Goal: Task Accomplishment & Management: Complete application form

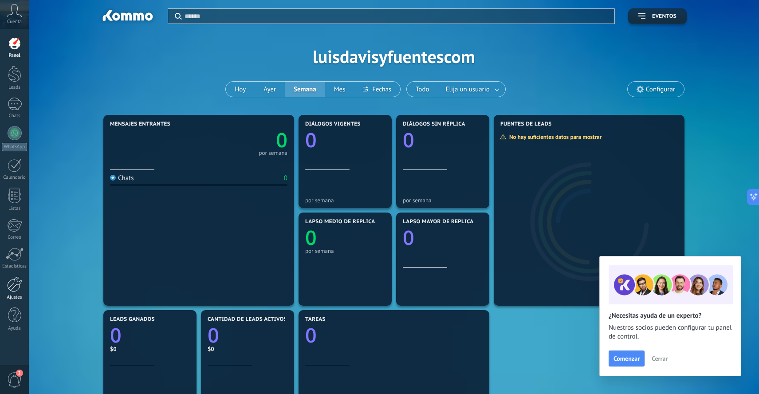
click at [15, 285] on div at bounding box center [14, 285] width 15 height 16
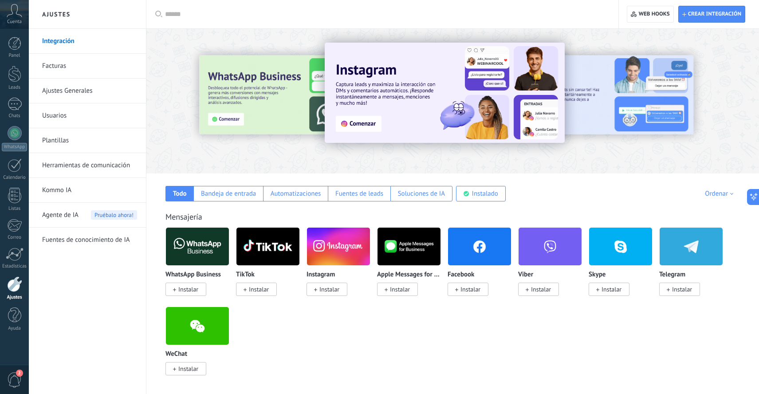
click at [193, 289] on span "Instalar" at bounding box center [188, 289] width 20 height 8
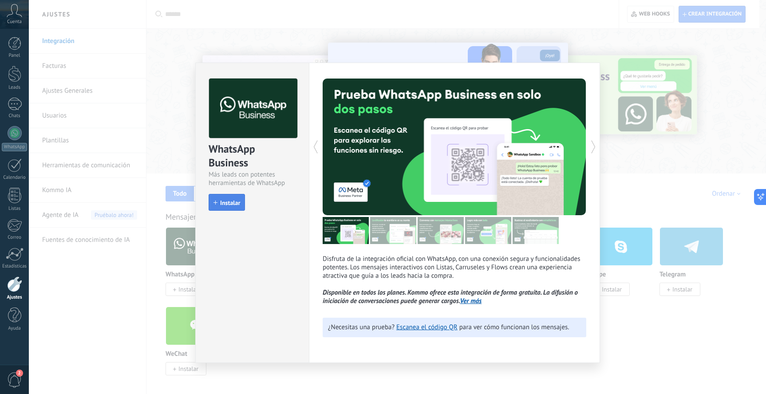
click at [231, 203] on span "Instalar" at bounding box center [230, 203] width 20 height 6
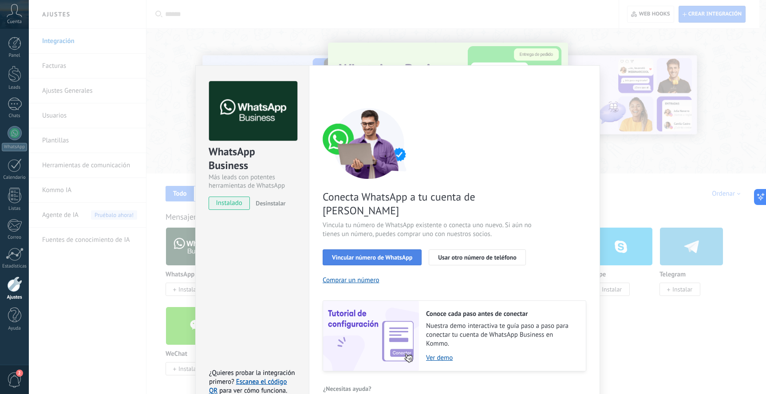
click at [384, 254] on span "Vincular número de WhatsApp" at bounding box center [372, 257] width 80 height 6
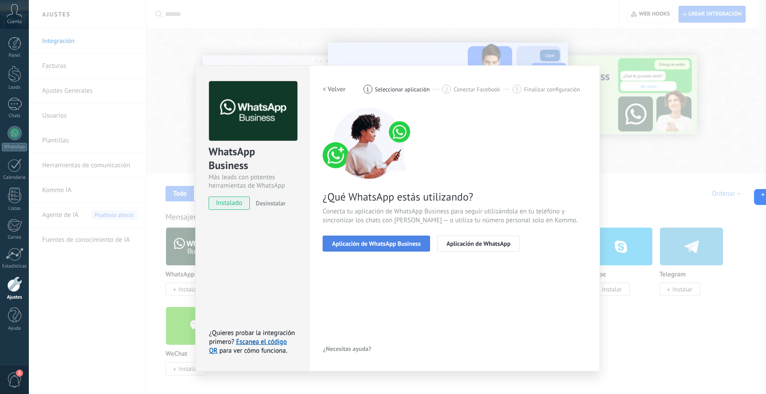
click at [395, 242] on span "Aplicación de WhatsApp Business" at bounding box center [376, 244] width 89 height 6
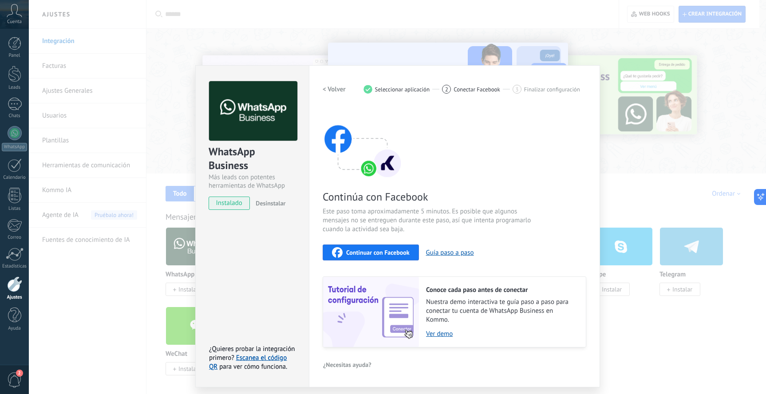
click at [390, 252] on span "Continuar con Facebook" at bounding box center [377, 252] width 63 height 6
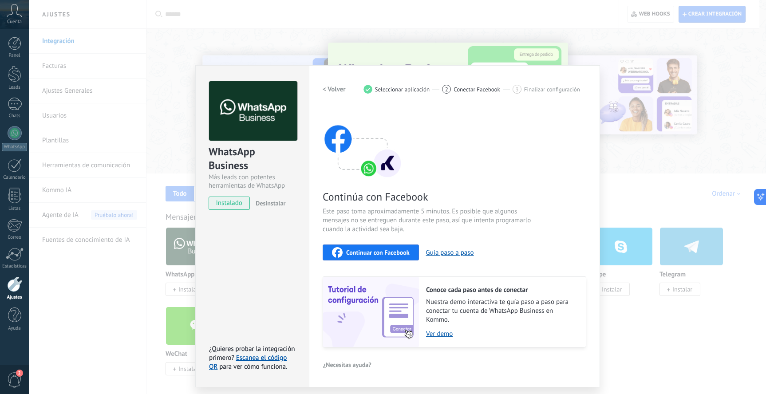
click at [328, 78] on div "Configuraciones Autorizaciones Esta pestaña registra a los usuarios que han con…" at bounding box center [454, 226] width 291 height 322
click at [617, 221] on div "WhatsApp Business Más leads con potentes herramientas de WhatsApp instalado Des…" at bounding box center [397, 197] width 737 height 394
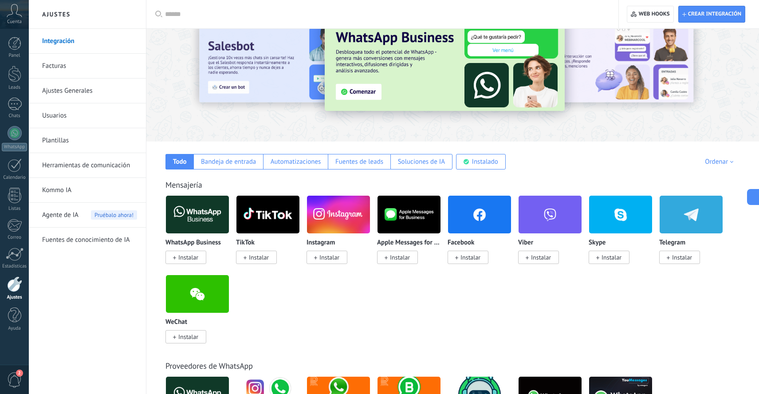
scroll to position [33, 0]
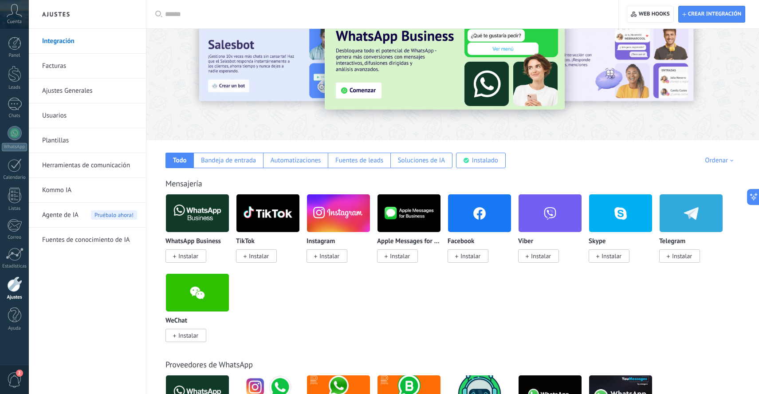
click at [466, 257] on span "Instalar" at bounding box center [471, 256] width 20 height 8
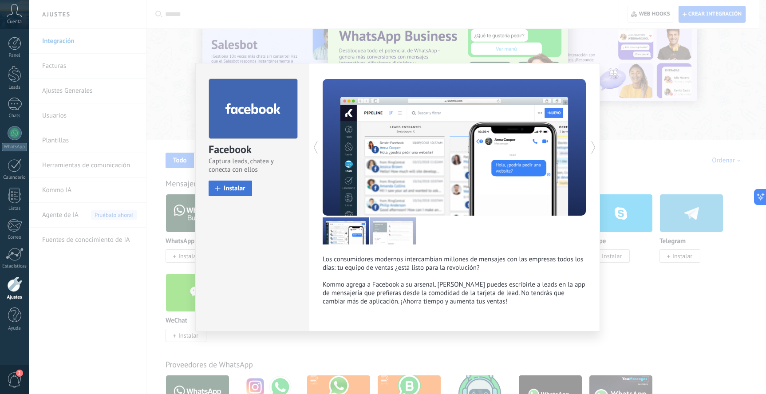
click at [237, 187] on span "Instalar" at bounding box center [235, 188] width 22 height 7
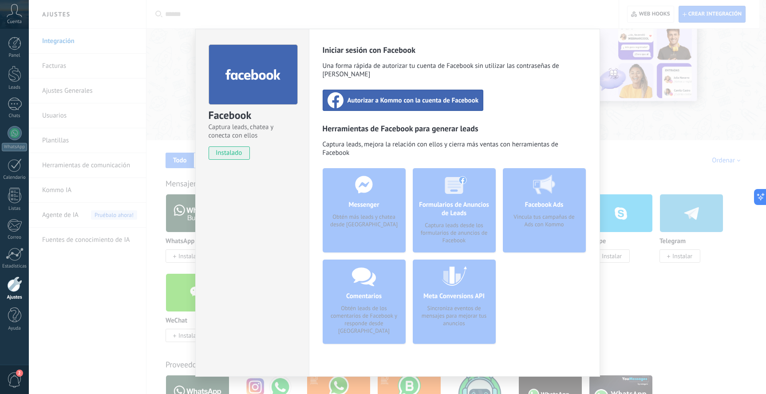
click at [415, 96] on span "Autorizar a Kommo con la cuenta de Facebook" at bounding box center [413, 100] width 131 height 9
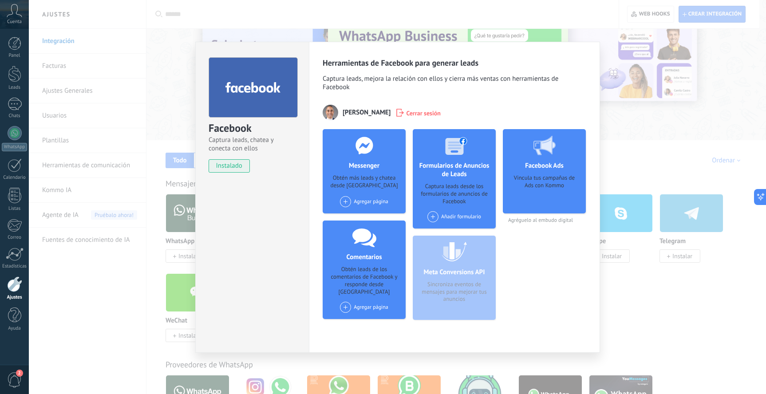
click at [344, 201] on span at bounding box center [345, 201] width 11 height 11
click at [432, 216] on span at bounding box center [432, 216] width 11 height 11
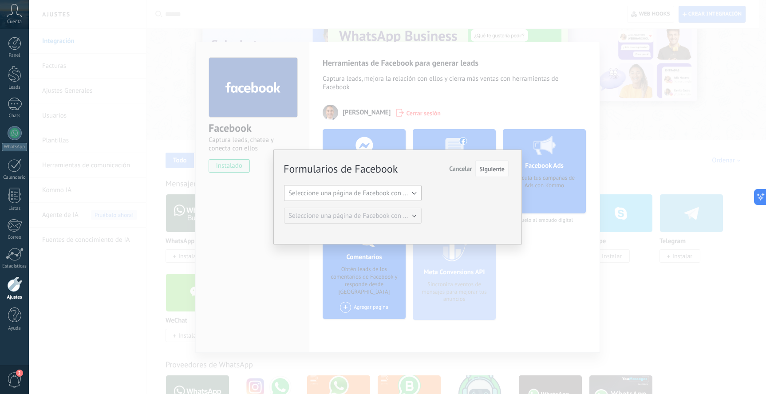
click at [403, 191] on span "Seleccione una página de Facebook con formas" at bounding box center [356, 193] width 134 height 8
click at [379, 204] on span "SolucionA" at bounding box center [349, 208] width 140 height 8
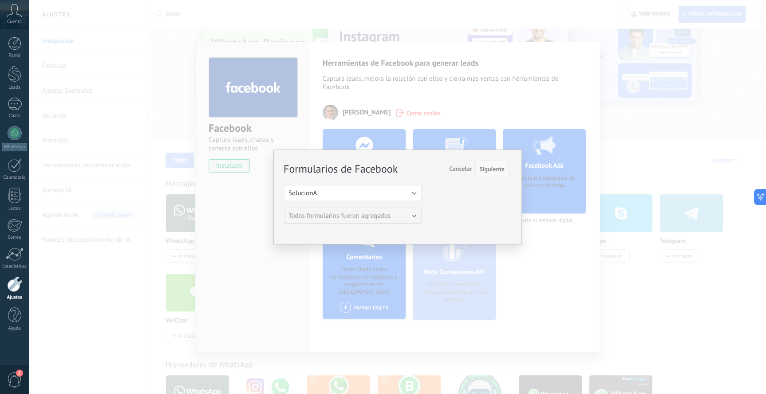
click at [498, 170] on span "Siguiente" at bounding box center [491, 169] width 25 height 6
click at [409, 186] on button "SolucionA" at bounding box center [353, 193] width 138 height 16
click at [388, 206] on span "SolucionA" at bounding box center [349, 208] width 140 height 8
click at [486, 169] on span "Siguiente" at bounding box center [491, 169] width 25 height 6
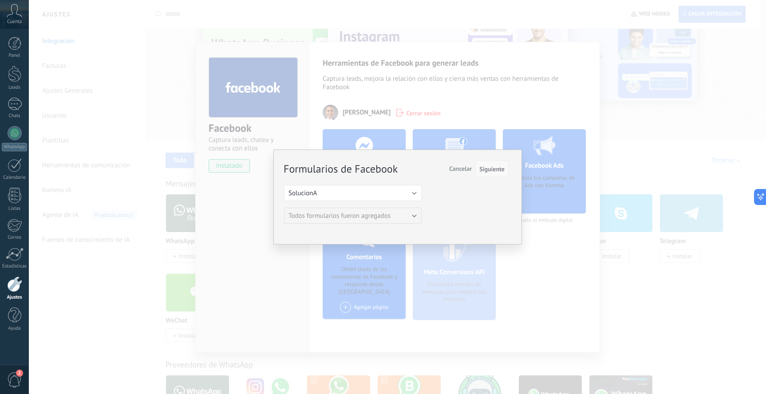
click at [486, 169] on span "Siguiente" at bounding box center [491, 169] width 25 height 6
click at [550, 188] on div "Formularios de Facebook Siguiente Cancelar Seleccione una página de Facebook co…" at bounding box center [397, 197] width 737 height 394
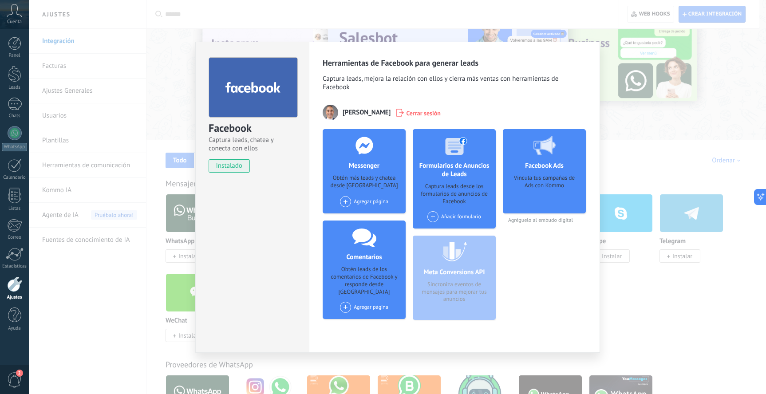
click at [344, 302] on span at bounding box center [345, 307] width 11 height 11
click at [360, 314] on div "SolucionA" at bounding box center [368, 324] width 59 height 20
click at [346, 302] on span at bounding box center [345, 307] width 11 height 11
click at [368, 316] on div "Messenger Obtén más leads y chatea desde Kommo Agregar página SolucionA Solucio…" at bounding box center [364, 228] width 83 height 198
click at [430, 216] on span at bounding box center [432, 216] width 11 height 11
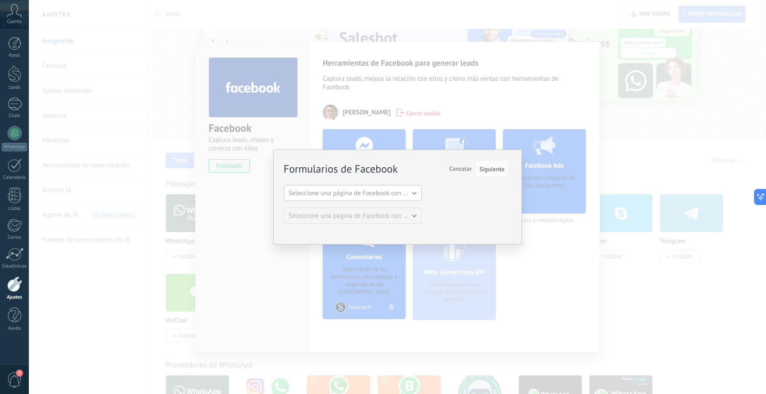
click at [407, 194] on span "Seleccione una página de Facebook con formas" at bounding box center [356, 193] width 134 height 8
click at [372, 206] on span "SolucionA" at bounding box center [349, 208] width 140 height 8
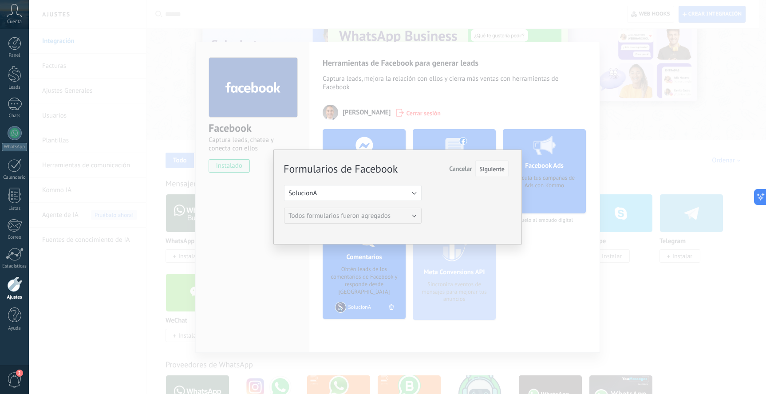
click at [488, 167] on span "Siguiente" at bounding box center [491, 169] width 25 height 6
click at [541, 272] on div "Formularios de Facebook Siguiente Cancelar Seleccione una página de Facebook co…" at bounding box center [397, 197] width 737 height 394
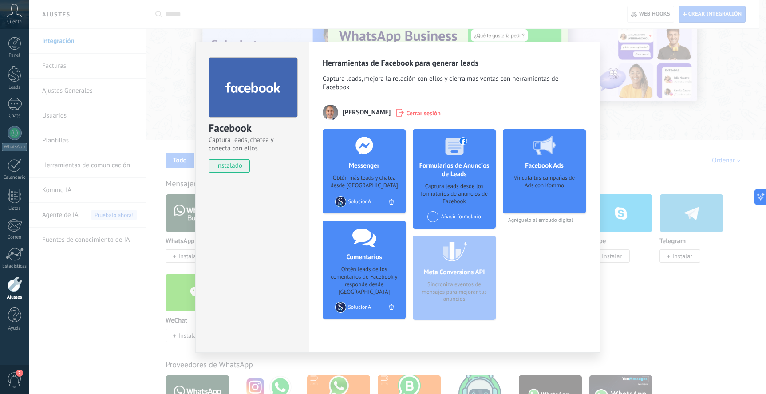
click at [615, 103] on div "Facebook Captura leads, chatea y conecta con ellos instalado Desinstalar Herram…" at bounding box center [397, 197] width 737 height 394
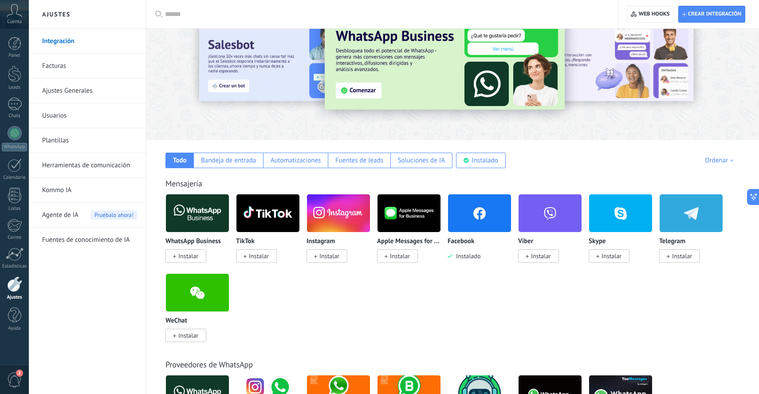
click at [329, 257] on span "Instalar" at bounding box center [330, 256] width 20 height 8
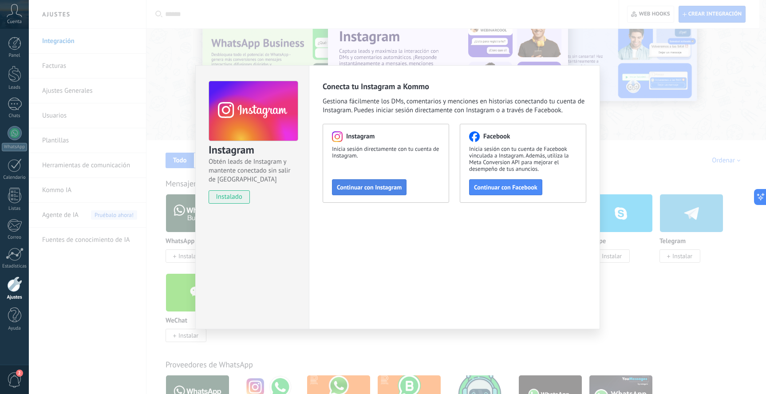
click at [378, 187] on span "Continuar con Instagram" at bounding box center [369, 187] width 65 height 6
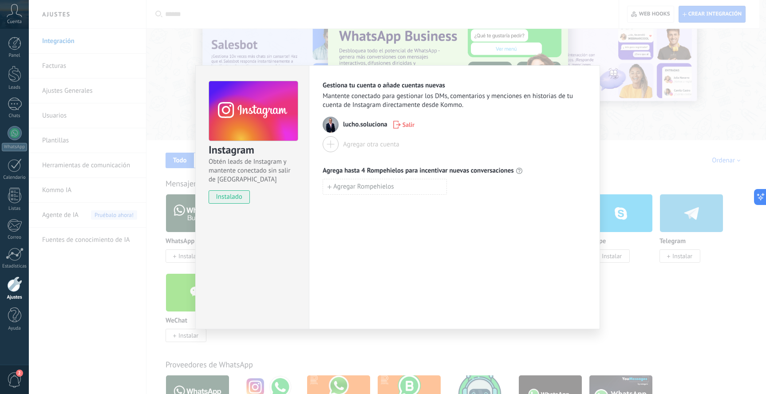
click at [335, 143] on div at bounding box center [331, 144] width 16 height 16
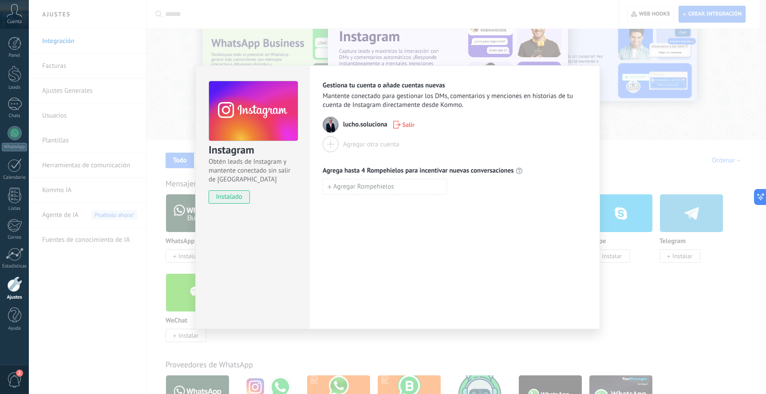
click at [617, 140] on div "Instagram Obtén leads de Instagram y mantente conectado sin salir de Kommo inst…" at bounding box center [397, 197] width 737 height 394
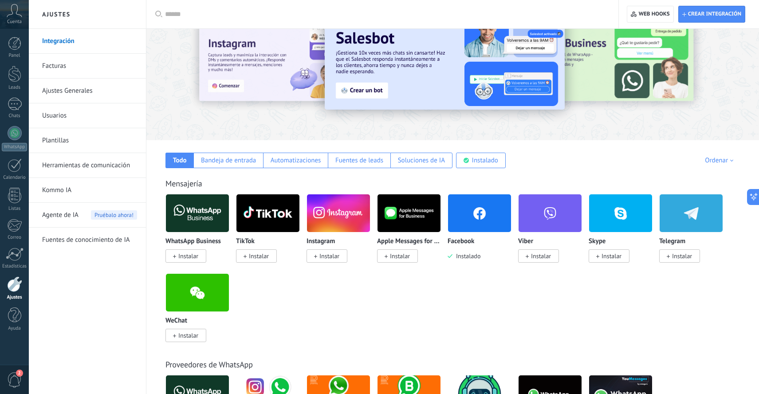
click at [200, 217] on img at bounding box center [197, 213] width 63 height 43
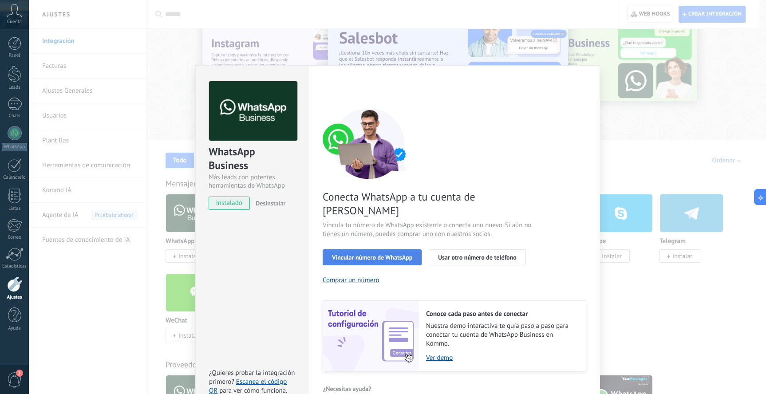
click at [377, 254] on span "Vincular número de WhatsApp" at bounding box center [372, 257] width 80 height 6
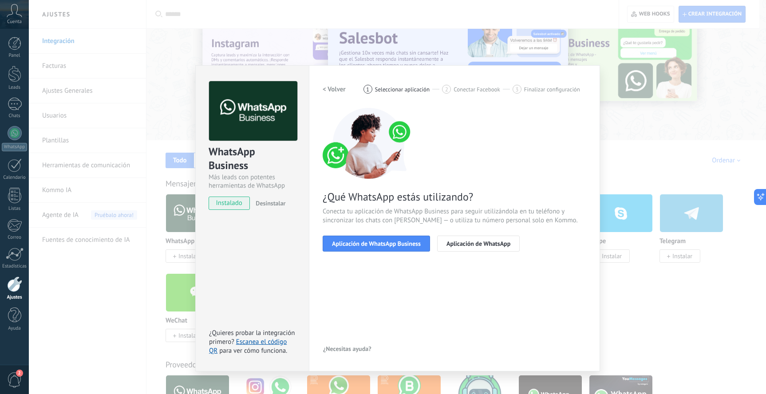
click at [377, 244] on span "Aplicación de WhatsApp Business" at bounding box center [376, 244] width 89 height 6
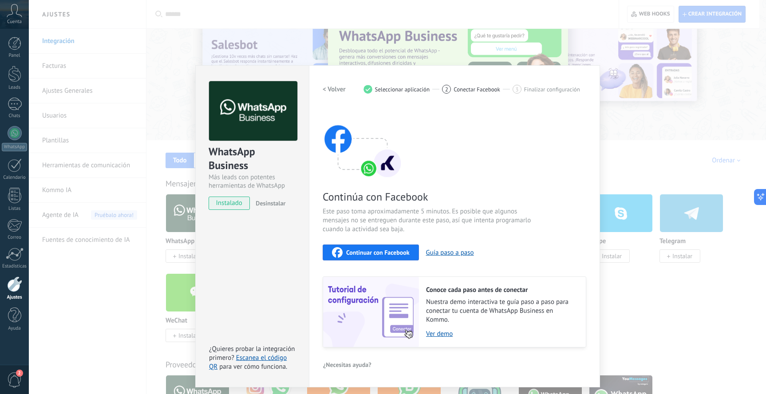
click at [385, 247] on div "Continuar con Facebook" at bounding box center [371, 252] width 78 height 11
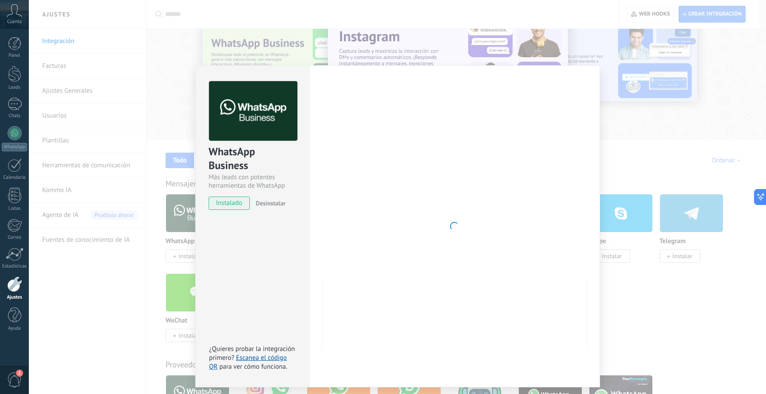
click at [644, 164] on div "WhatsApp Business Más leads con potentes herramientas de WhatsApp instalado Des…" at bounding box center [397, 197] width 737 height 394
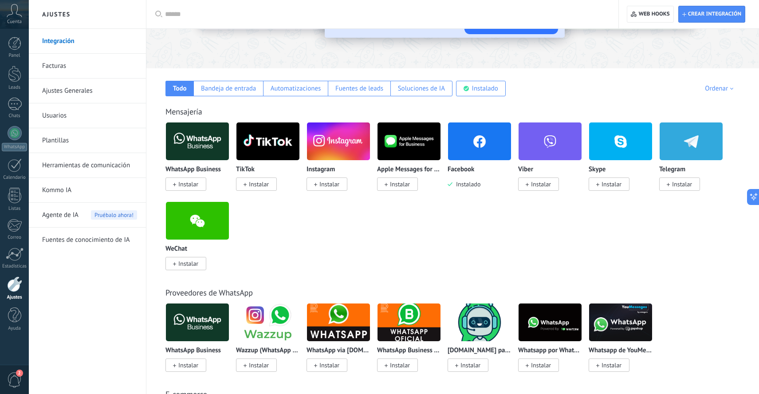
scroll to position [119, 0]
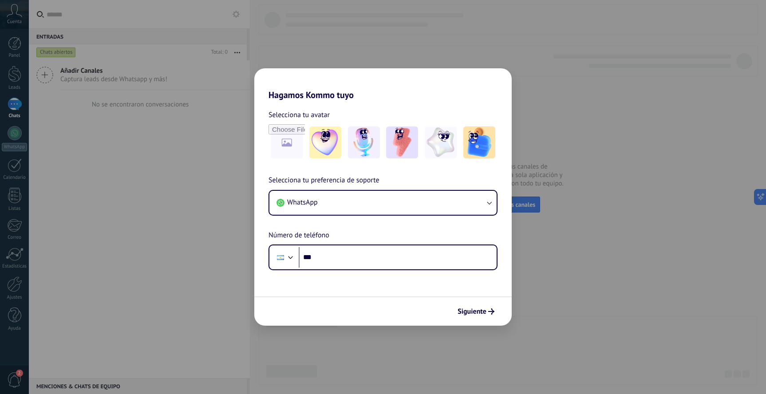
click at [570, 155] on div "Hagamos Kommo tuyo Selecciona tu avatar Selecciona tu preferencia de soporte Wh…" at bounding box center [383, 197] width 766 height 394
click at [566, 124] on div "Hagamos Kommo tuyo Selecciona tu avatar Selecciona tu preferencia de soporte Wh…" at bounding box center [383, 197] width 766 height 394
click at [566, 123] on div "Hagamos Kommo tuyo Selecciona tu avatar Selecciona tu preferencia de soporte Wh…" at bounding box center [383, 197] width 766 height 394
click at [566, 122] on div "Hagamos Kommo tuyo Selecciona tu avatar Selecciona tu preferencia de soporte Wh…" at bounding box center [383, 197] width 766 height 394
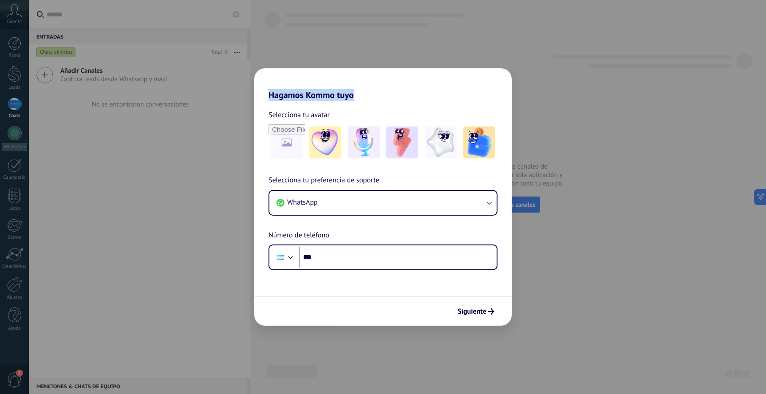
click at [566, 122] on div "Hagamos Kommo tuyo Selecciona tu avatar Selecciona tu preferencia de soporte Wh…" at bounding box center [383, 197] width 766 height 394
click at [566, 121] on div "Hagamos Kommo tuyo Selecciona tu avatar Selecciona tu preferencia de soporte Wh…" at bounding box center [383, 197] width 766 height 394
click at [565, 120] on div "Hagamos Kommo tuyo Selecciona tu avatar Selecciona tu preferencia de soporte Wh…" at bounding box center [383, 197] width 766 height 394
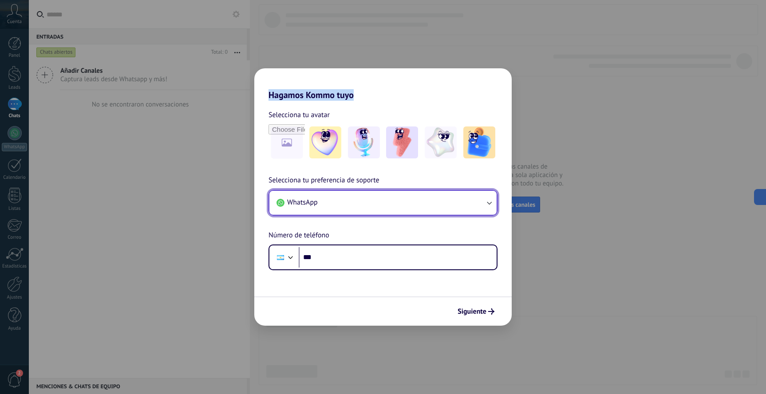
click at [359, 201] on button "WhatsApp" at bounding box center [382, 203] width 227 height 24
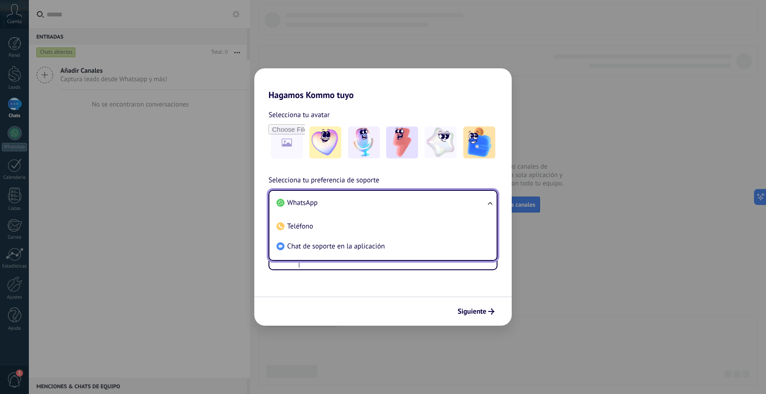
click at [335, 207] on li "WhatsApp" at bounding box center [381, 203] width 217 height 20
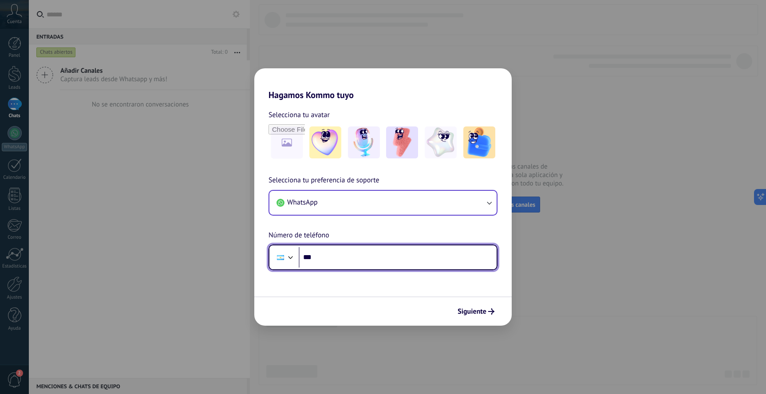
click at [289, 261] on div at bounding box center [290, 256] width 11 height 11
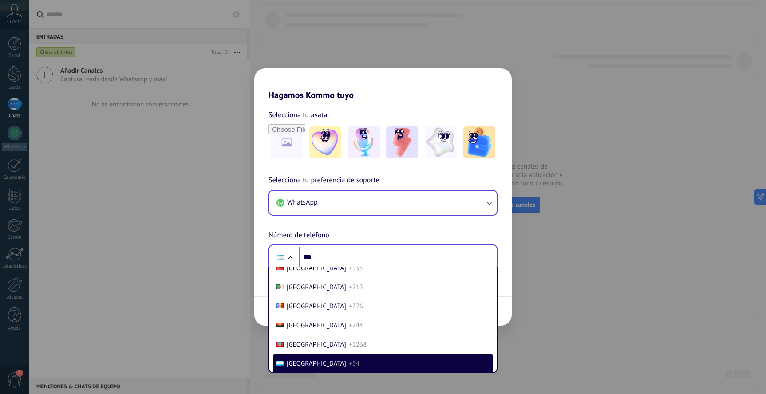
scroll to position [2724, 0]
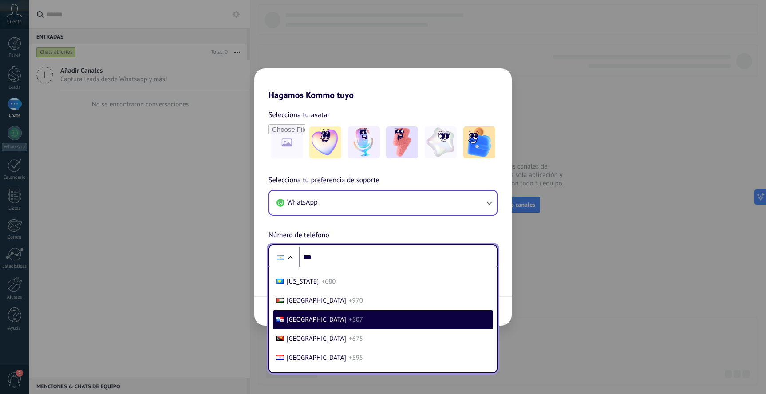
click at [349, 318] on span "+507" at bounding box center [356, 320] width 14 height 8
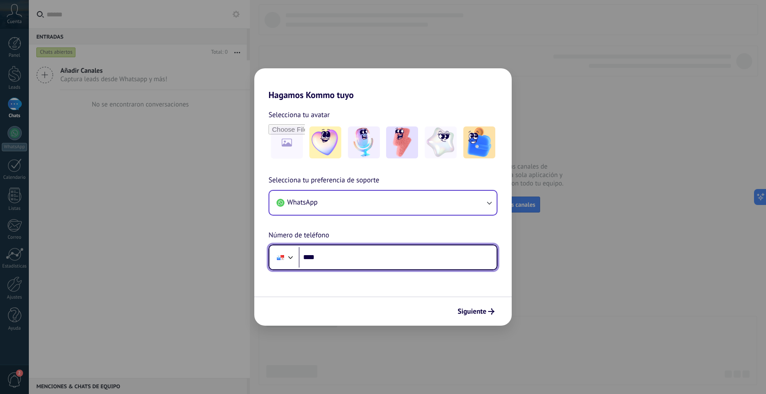
click at [346, 261] on input "***" at bounding box center [398, 257] width 198 height 20
type input "**********"
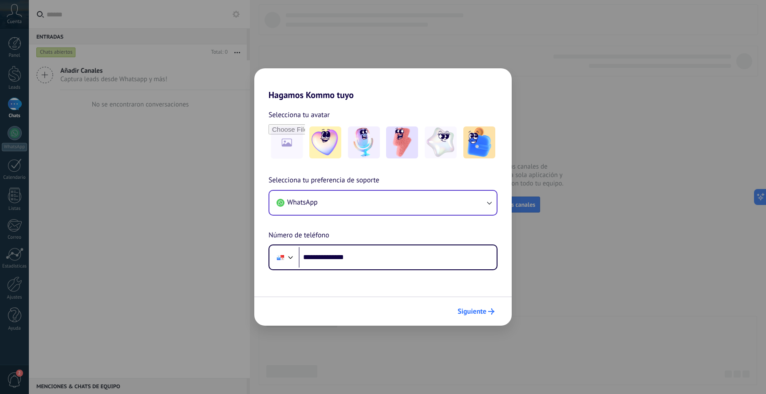
click at [474, 312] on span "Siguiente" at bounding box center [472, 311] width 29 height 6
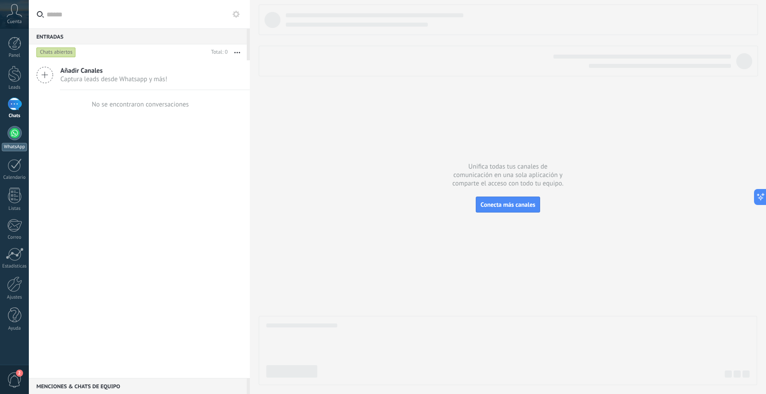
click at [18, 134] on div at bounding box center [15, 133] width 14 height 14
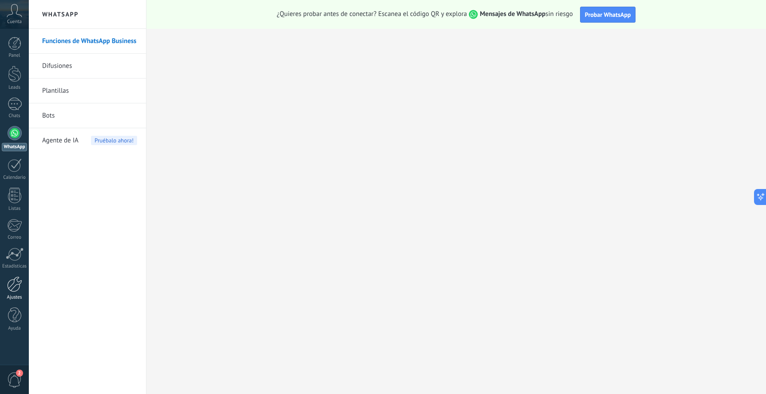
click at [12, 279] on div at bounding box center [14, 285] width 15 height 16
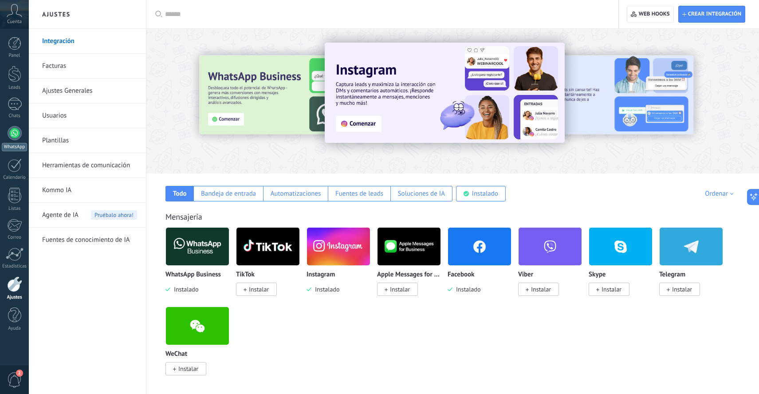
click at [13, 136] on div at bounding box center [15, 133] width 14 height 14
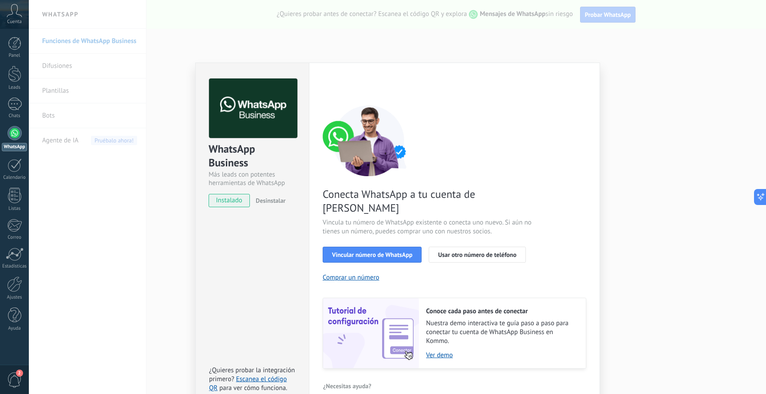
scroll to position [3, 0]
click at [375, 251] on span "Vincular número de WhatsApp" at bounding box center [372, 254] width 80 height 6
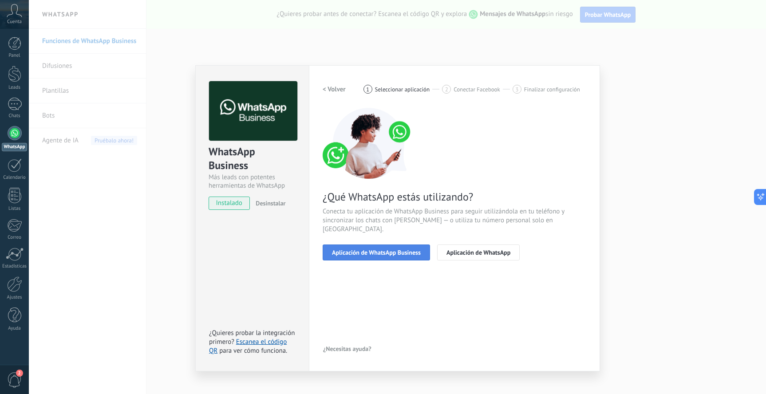
click at [384, 249] on span "Aplicación de WhatsApp Business" at bounding box center [376, 252] width 89 height 6
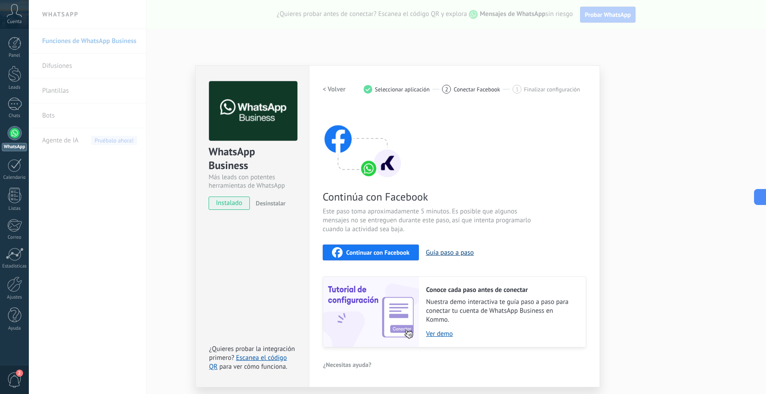
click at [445, 251] on button "Guía paso a paso" at bounding box center [450, 253] width 48 height 8
click at [383, 249] on span "Continuar con Facebook" at bounding box center [377, 252] width 63 height 6
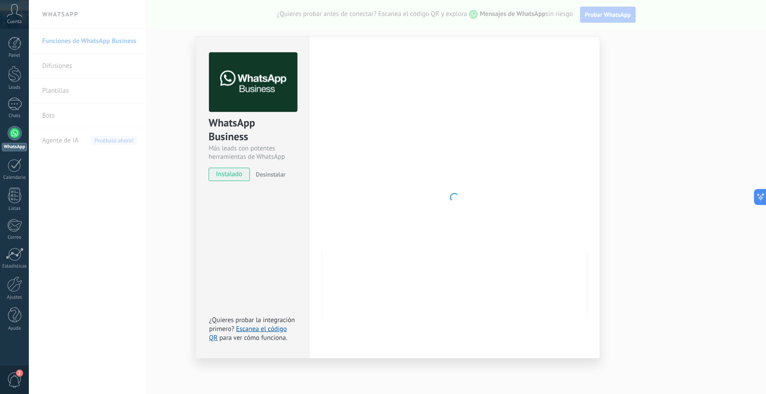
click at [668, 133] on div "WhatsApp Business Más leads con potentes herramientas de WhatsApp instalado Des…" at bounding box center [397, 197] width 737 height 394
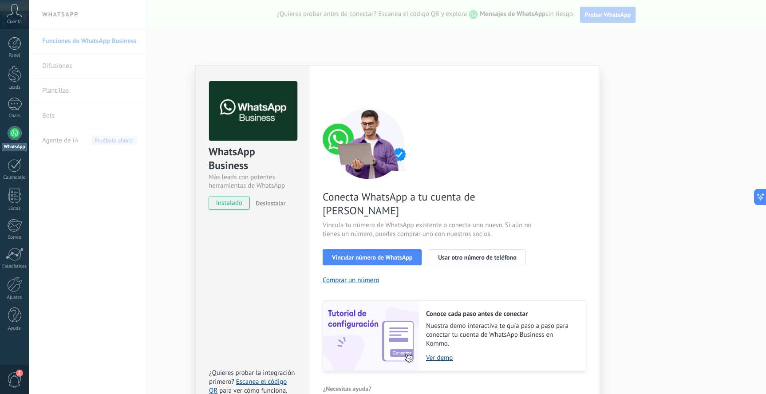
click at [223, 206] on span "instalado" at bounding box center [229, 203] width 40 height 13
click at [241, 202] on span "instalado" at bounding box center [229, 203] width 40 height 13
click at [385, 254] on span "Vincular número de WhatsApp" at bounding box center [372, 257] width 80 height 6
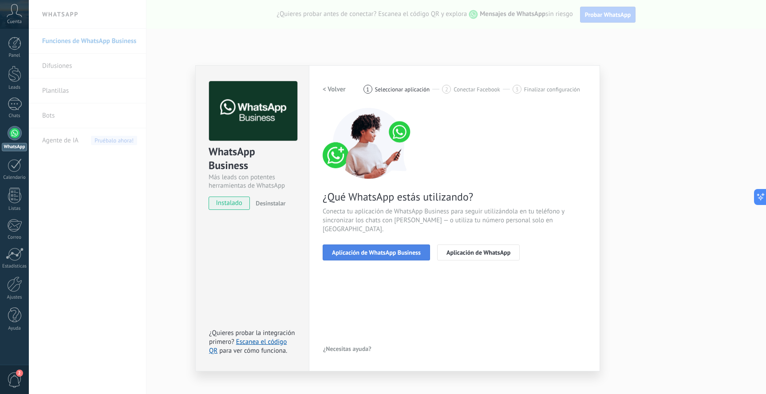
click at [393, 249] on span "Aplicación de WhatsApp Business" at bounding box center [376, 252] width 89 height 6
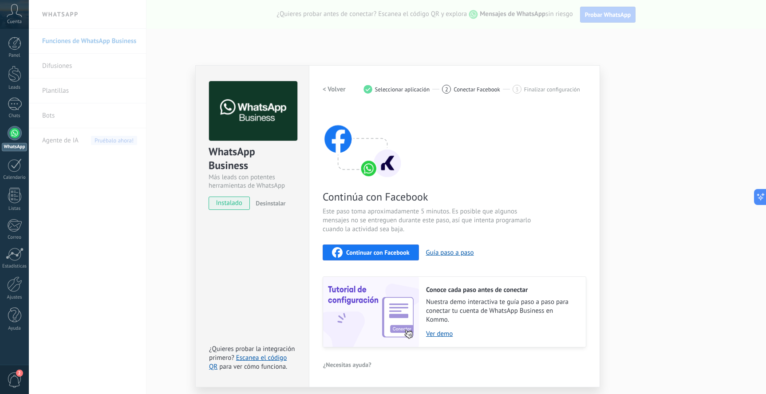
click at [386, 252] on span "Continuar con Facebook" at bounding box center [377, 252] width 63 height 6
click at [642, 170] on div "WhatsApp Business Más leads con potentes herramientas de WhatsApp instalado Des…" at bounding box center [397, 197] width 737 height 394
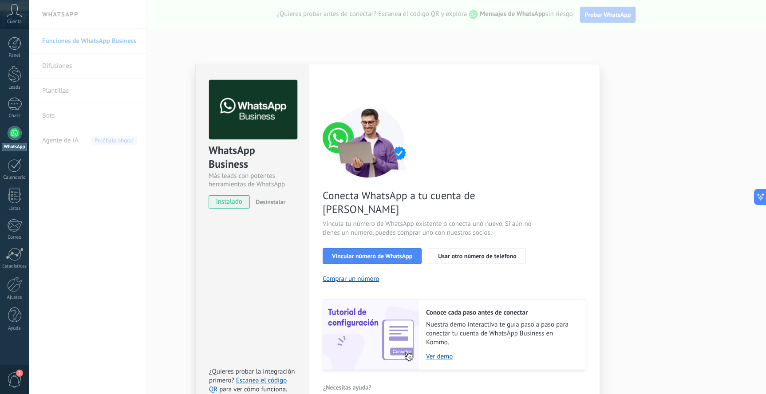
scroll to position [3, 0]
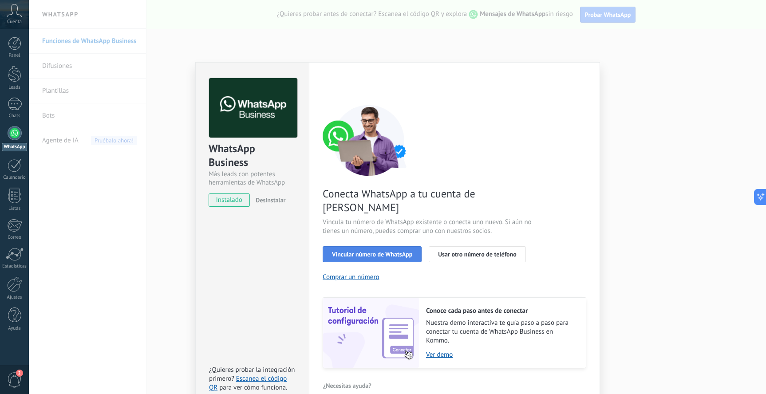
click at [353, 251] on span "Vincular número de WhatsApp" at bounding box center [372, 254] width 80 height 6
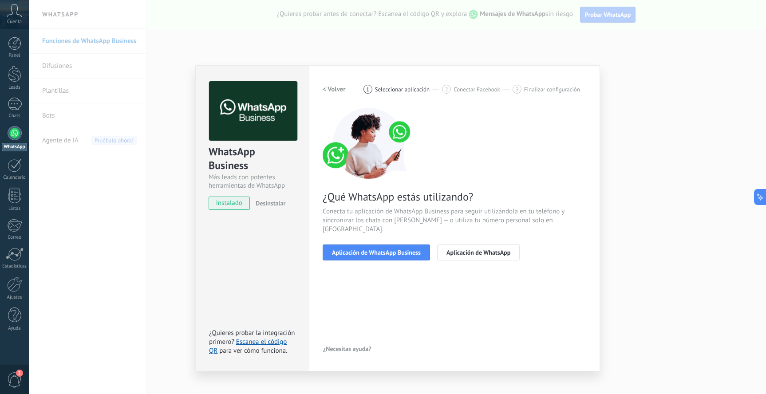
scroll to position [0, 0]
click at [376, 249] on span "Aplicación de WhatsApp Business" at bounding box center [376, 252] width 89 height 6
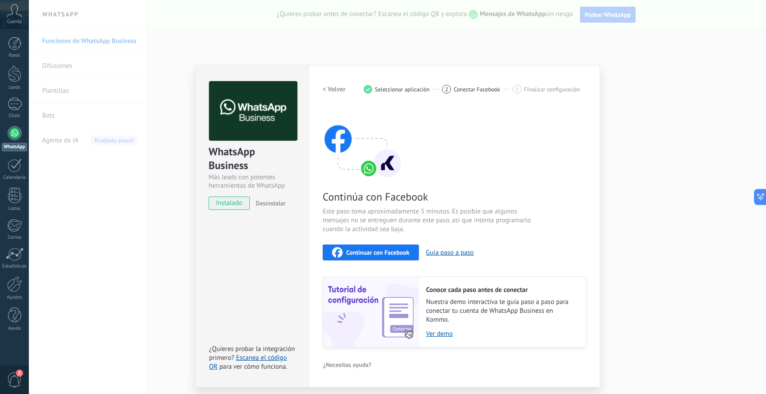
click at [374, 249] on span "Continuar con Facebook" at bounding box center [377, 252] width 63 height 6
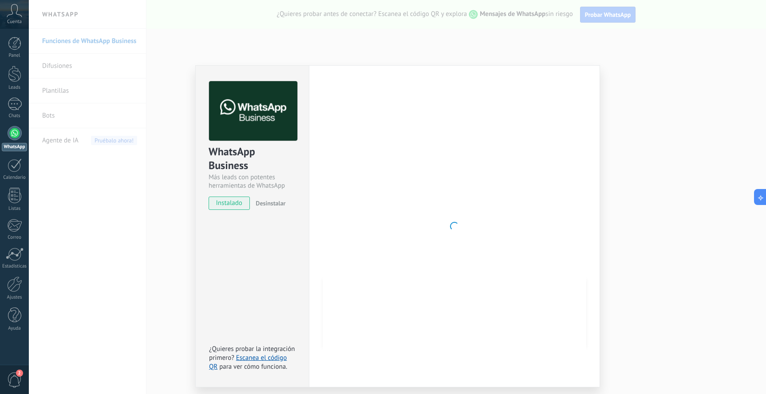
click at [665, 104] on div "WhatsApp Business Más leads con potentes herramientas de WhatsApp instalado Des…" at bounding box center [397, 197] width 737 height 394
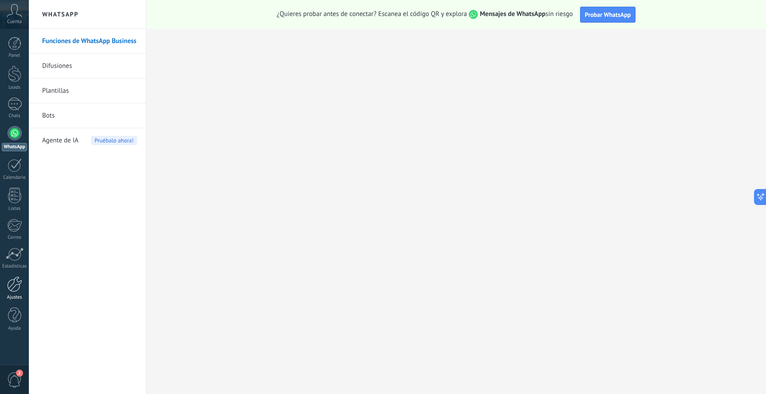
click at [15, 282] on div at bounding box center [14, 285] width 15 height 16
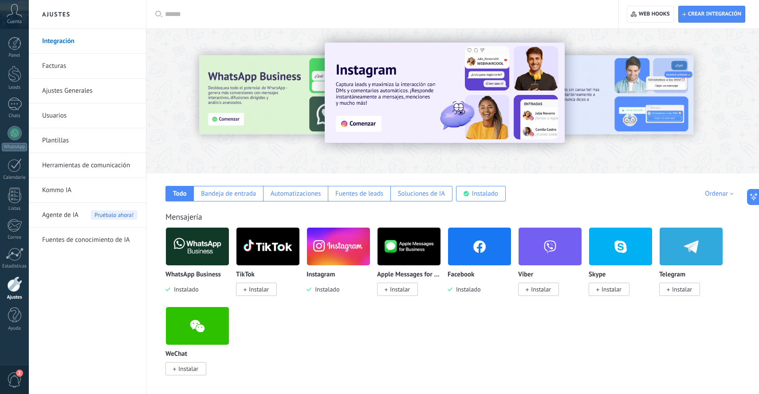
click at [196, 289] on span "Instalado" at bounding box center [184, 289] width 28 height 8
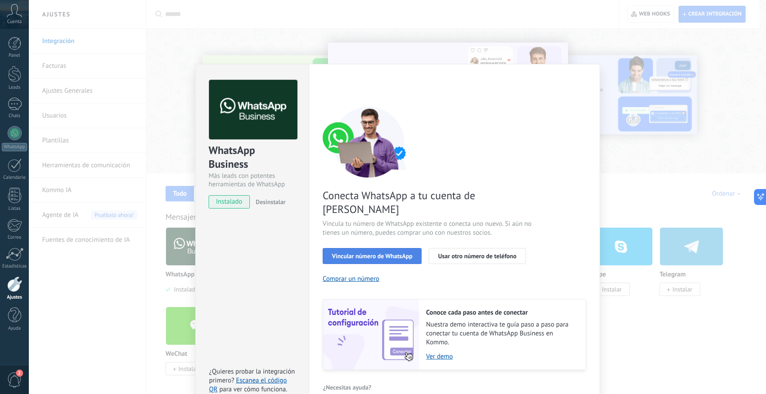
scroll to position [3, 0]
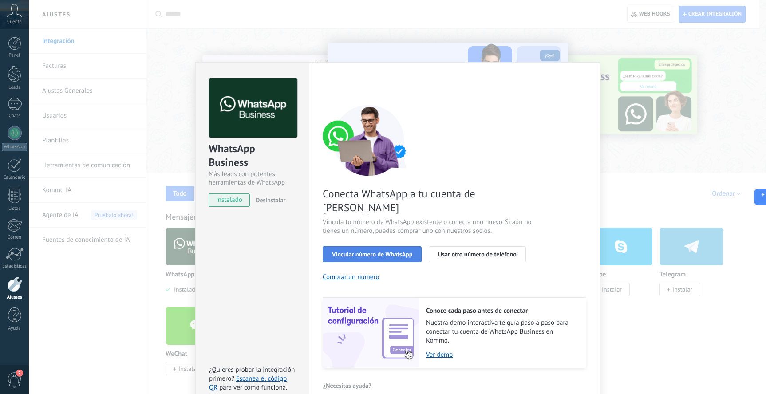
click at [375, 251] on span "Vincular número de WhatsApp" at bounding box center [372, 254] width 80 height 6
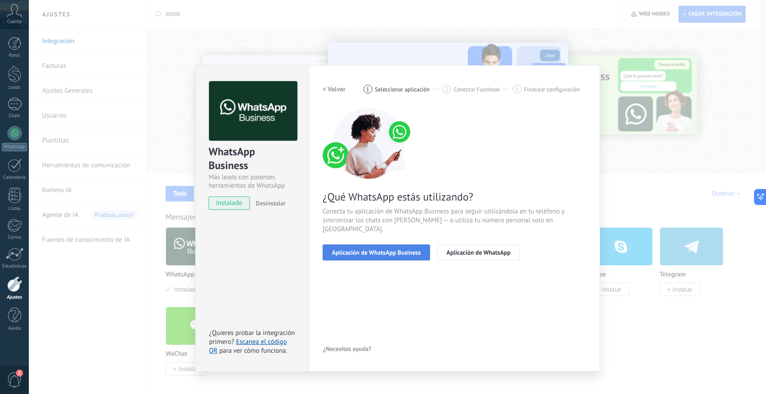
click at [377, 249] on span "Aplicación de WhatsApp Business" at bounding box center [376, 252] width 89 height 6
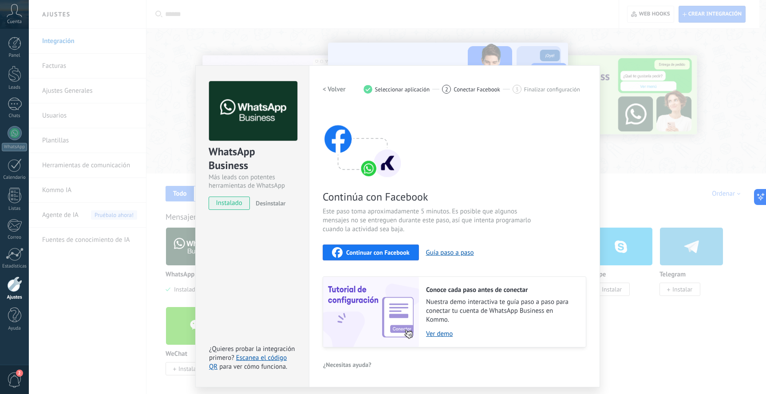
click at [378, 249] on span "Continuar con Facebook" at bounding box center [377, 252] width 63 height 6
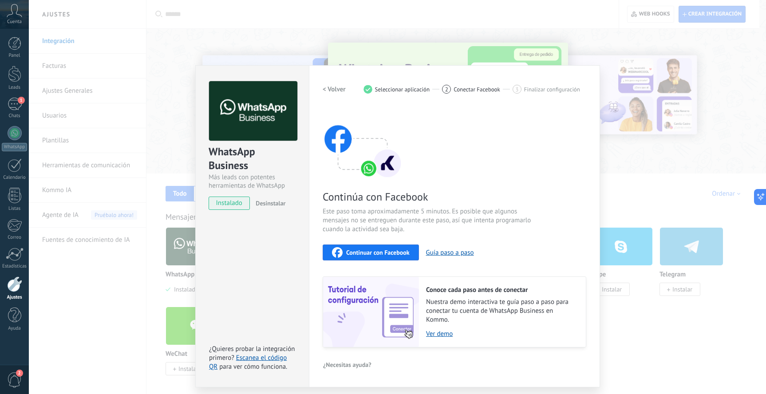
click at [162, 71] on div "WhatsApp Business Más leads con potentes herramientas de WhatsApp instalado Des…" at bounding box center [397, 197] width 737 height 394
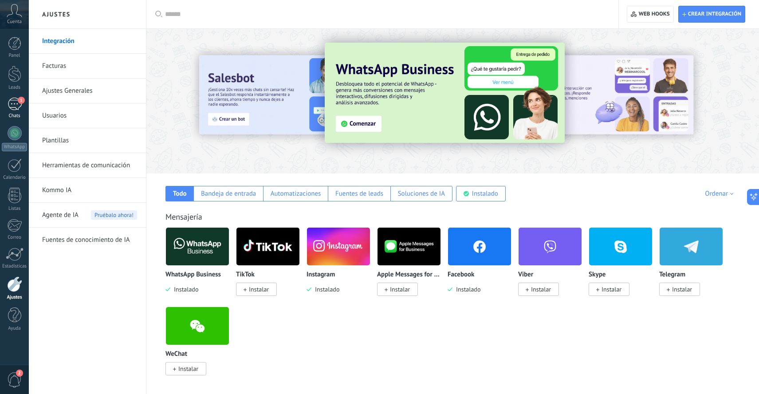
click at [16, 98] on div "1" at bounding box center [15, 104] width 14 height 13
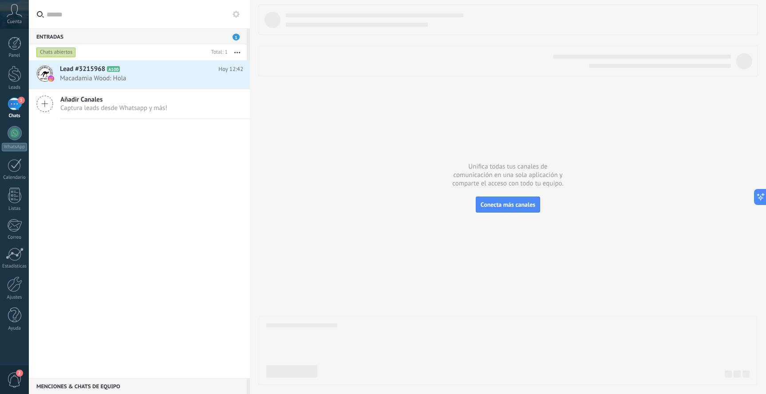
click at [17, 12] on icon at bounding box center [15, 10] width 16 height 13
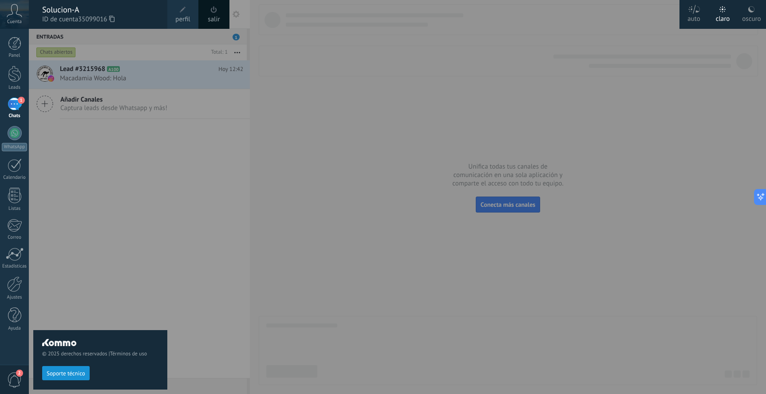
click at [137, 165] on div "© 2025 derechos reservados | Términos de uso Soporte técnico" at bounding box center [100, 211] width 134 height 365
click at [124, 162] on div "© 2025 derechos reservados | Términos de uso Soporte técnico" at bounding box center [100, 211] width 134 height 365
click at [159, 162] on div "© 2025 derechos reservados | Términos de uso Soporte técnico" at bounding box center [100, 211] width 134 height 365
drag, startPoint x: 356, startPoint y: 152, endPoint x: 361, endPoint y: 151, distance: 5.3
click at [361, 152] on div at bounding box center [412, 197] width 766 height 394
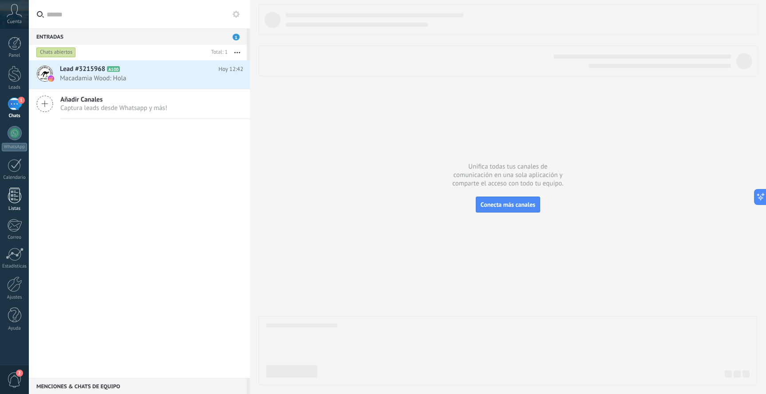
click at [16, 193] on div at bounding box center [14, 196] width 13 height 16
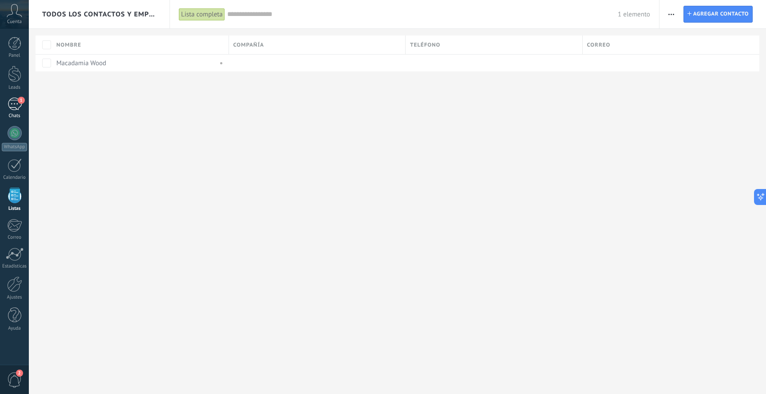
click at [18, 107] on div "1" at bounding box center [15, 104] width 14 height 13
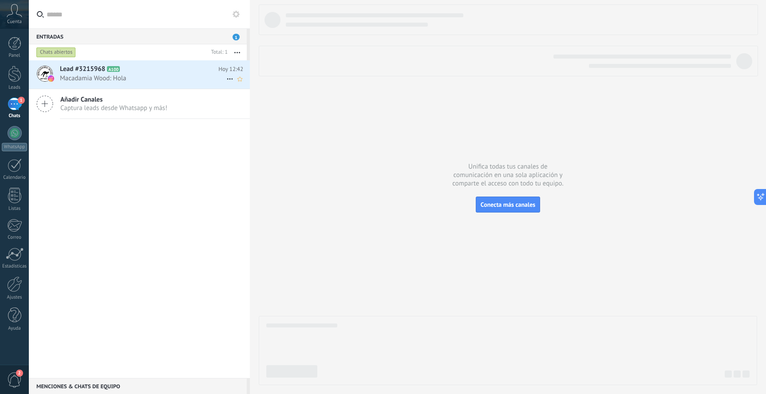
click at [83, 68] on span "Lead #3215968" at bounding box center [82, 69] width 45 height 9
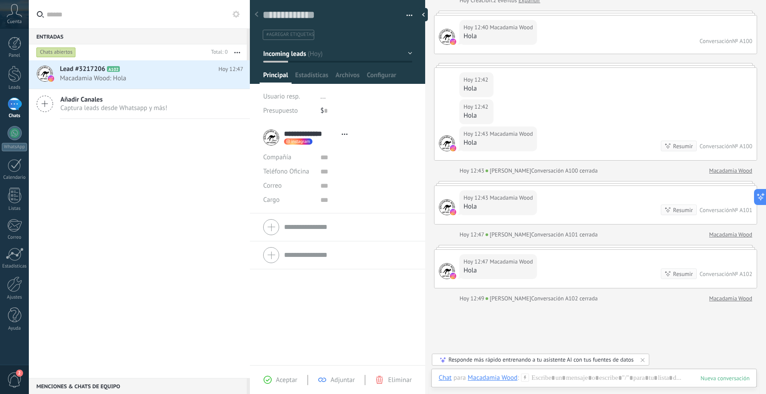
scroll to position [67, 0]
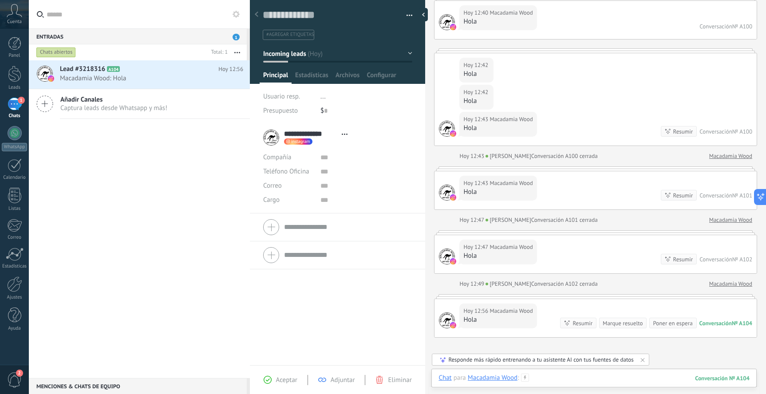
click at [575, 382] on div at bounding box center [594, 387] width 311 height 27
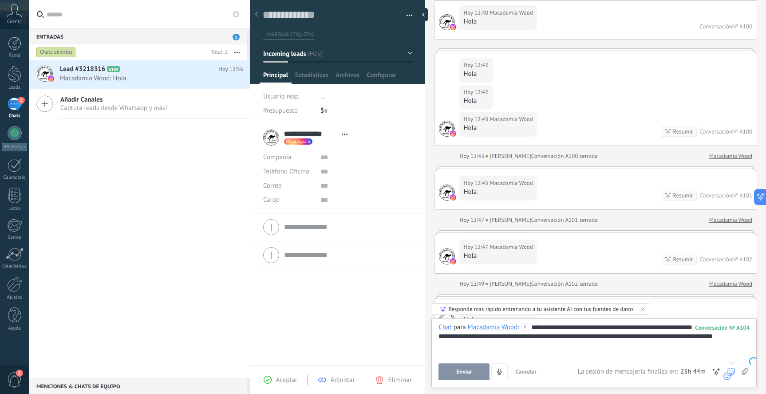
click at [732, 372] on span at bounding box center [727, 376] width 14 height 12
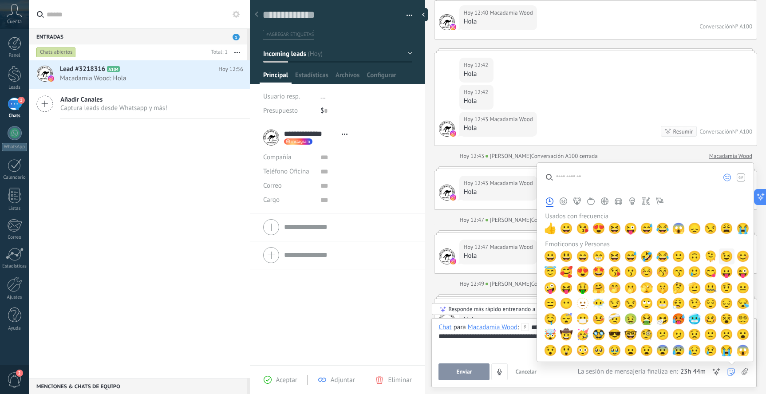
click at [722, 255] on span "😉" at bounding box center [726, 256] width 13 height 12
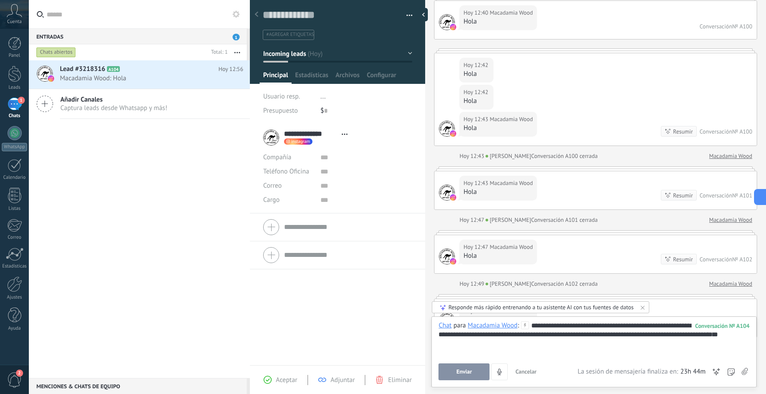
click at [467, 374] on span "Enviar" at bounding box center [465, 372] width 16 height 6
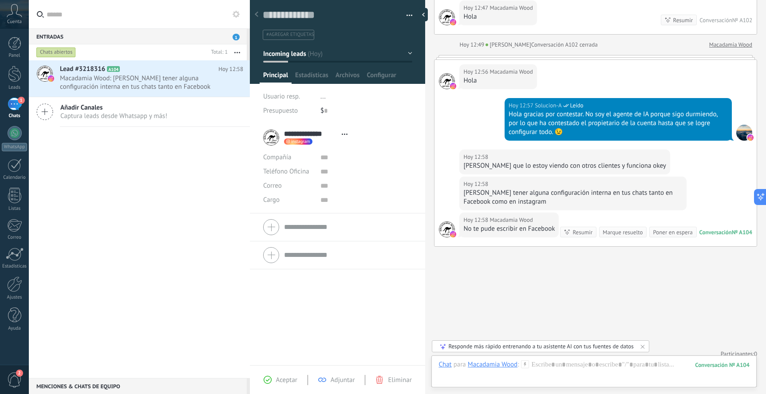
scroll to position [333, 0]
